Goal: Navigation & Orientation: Find specific page/section

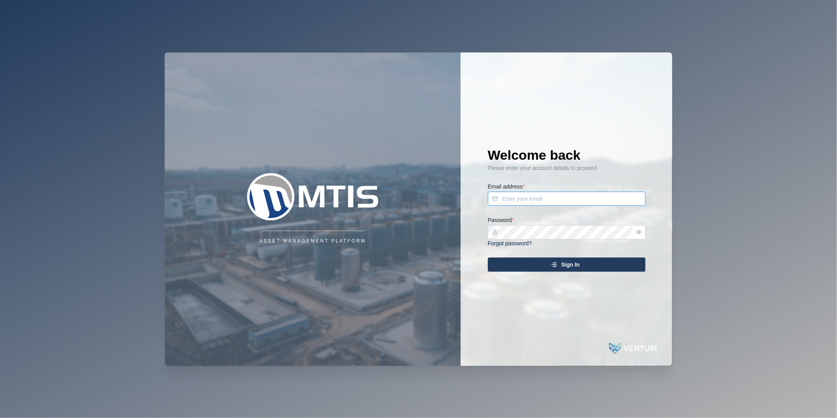
type input "nellie.mekere@venturi.io"
click at [572, 265] on span "Sign In" at bounding box center [570, 264] width 19 height 13
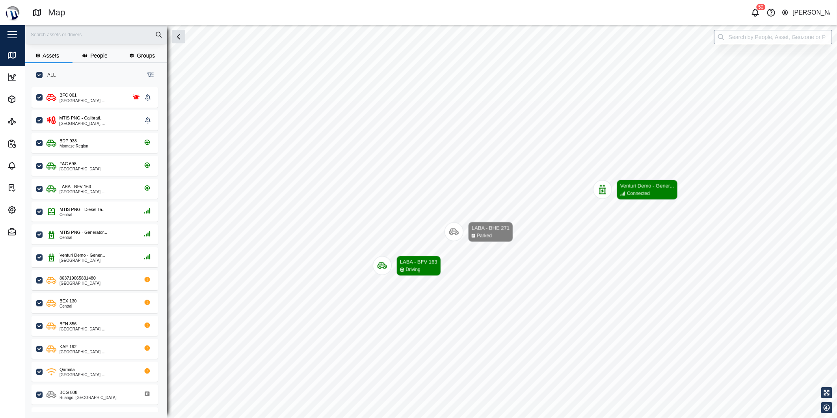
scroll to position [320, 123]
click at [765, 39] on input "search" at bounding box center [773, 37] width 118 height 14
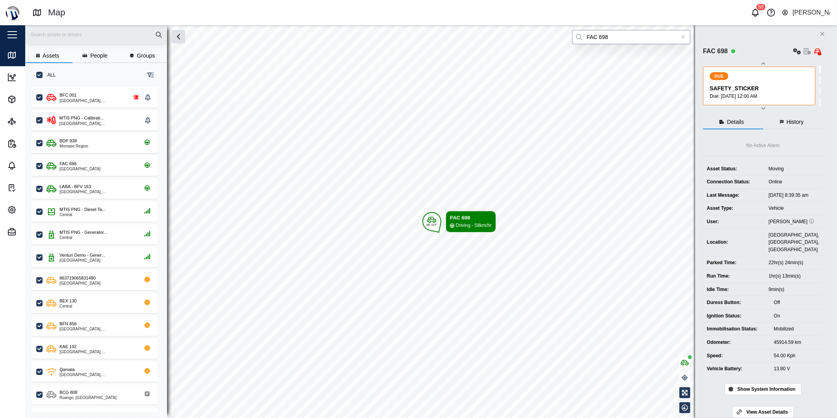
type input "FAC 698"
